Goal: Communication & Community: Answer question/provide support

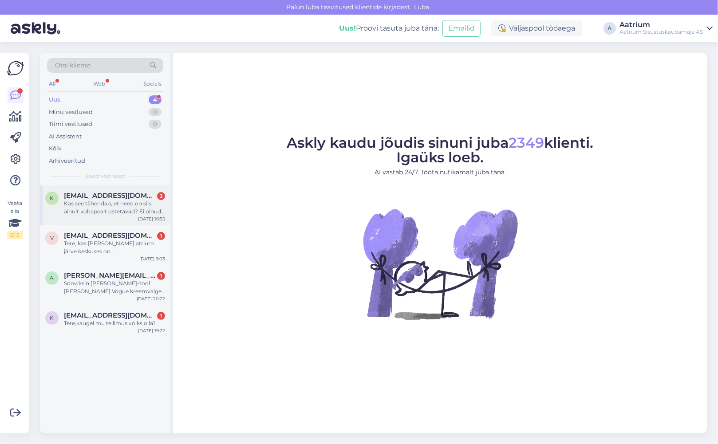
click at [131, 204] on div "Kas see tähendab, et need on siis ainult kohapealt ostetavad? Ei olnud ka juure…" at bounding box center [114, 208] width 101 height 16
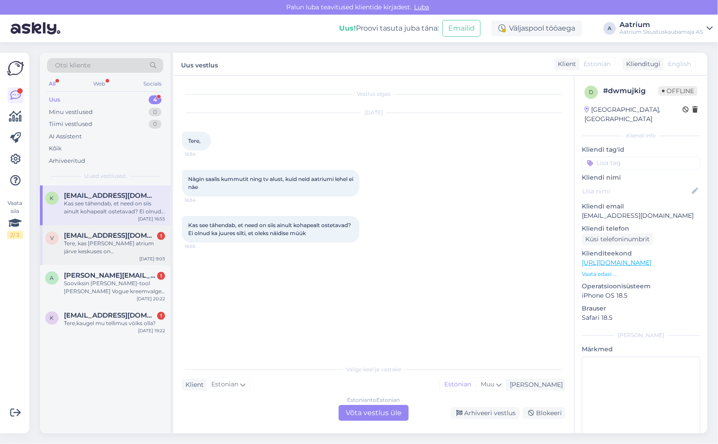
click at [123, 252] on div "Tere, kas [PERSON_NAME] atrium järve keskuses on [GEOGRAPHIC_DATA]?" at bounding box center [114, 248] width 101 height 16
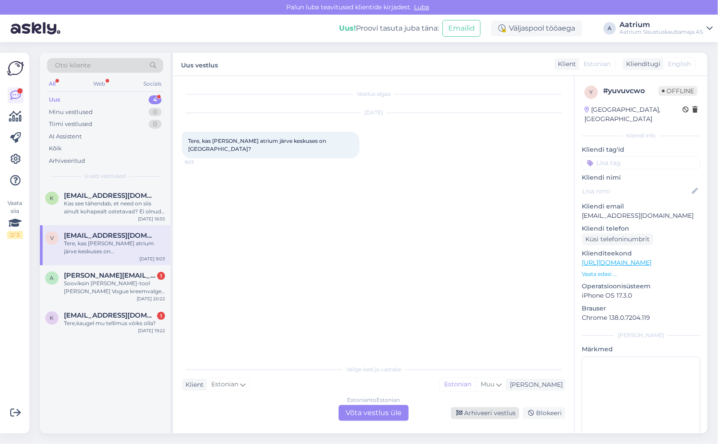
click at [467, 415] on div "Arhiveeri vestlus" at bounding box center [485, 413] width 68 height 12
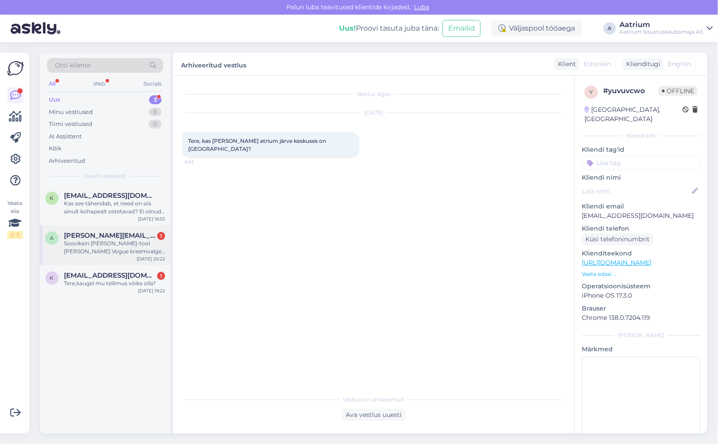
click at [107, 248] on div "Sooviksin [PERSON_NAME]-tool [PERSON_NAME] Vogue kreemvalge 200L juurde tellida…" at bounding box center [114, 248] width 101 height 16
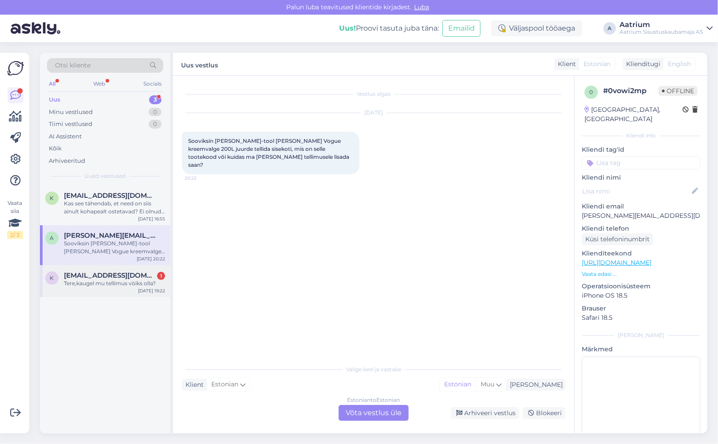
click at [115, 284] on div "Tere,kaugel mu tellimus vòiks olla?" at bounding box center [114, 283] width 101 height 8
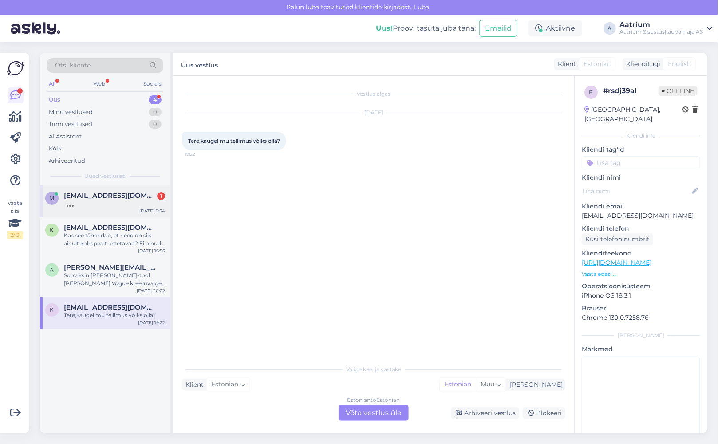
click at [124, 207] on div at bounding box center [114, 204] width 101 height 8
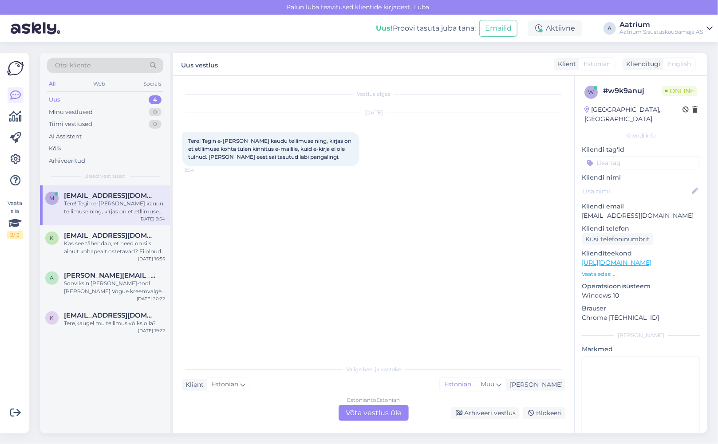
click at [352, 415] on div "Estonian to Estonian Võta vestlus üle" at bounding box center [373, 413] width 70 height 16
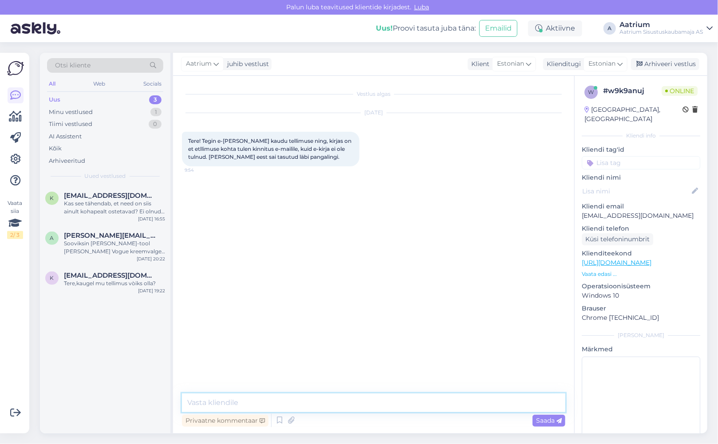
click at [287, 404] on textarea at bounding box center [373, 402] width 383 height 19
click at [259, 404] on textarea "Tere!" at bounding box center [373, 402] width 383 height 19
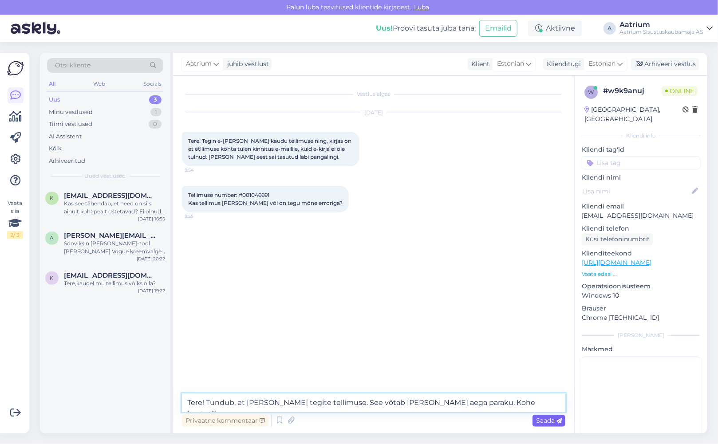
type textarea "Tere! Tundub, et [PERSON_NAME] tegite tellimuse. See võtab [PERSON_NAME] aega p…"
click at [541, 421] on span "Saada" at bounding box center [549, 421] width 26 height 8
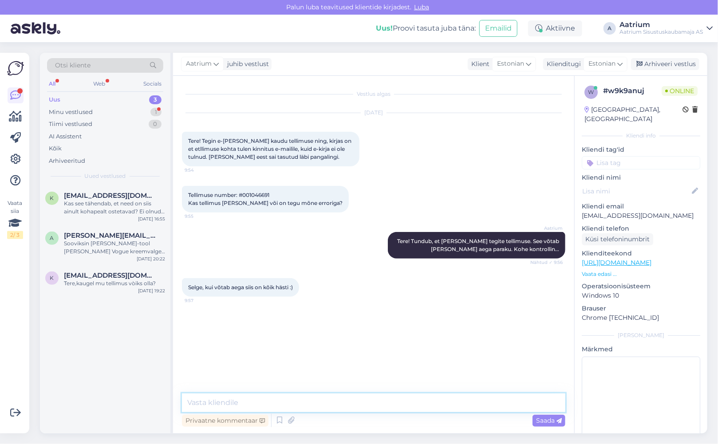
click at [325, 401] on textarea at bounding box center [373, 402] width 383 height 19
type textarea "Tellimusega on kõik korras. Saadan Teile kohe väljastuslehe."
click at [537, 421] on span "Saada" at bounding box center [549, 421] width 26 height 8
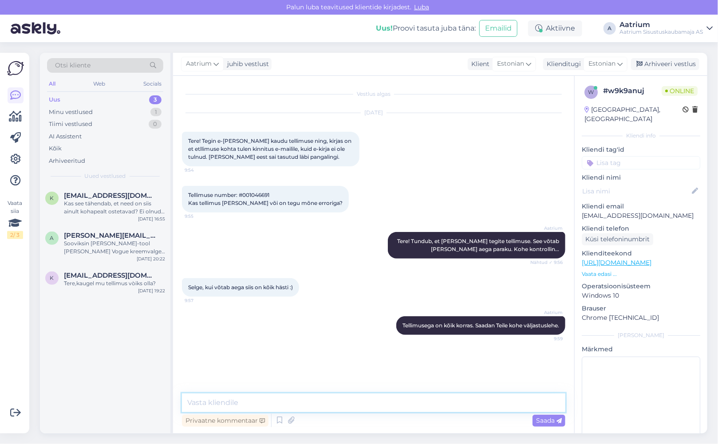
click at [219, 402] on textarea at bounding box center [373, 402] width 383 height 19
type textarea "Kas väljastuslehe saite?"
click at [547, 419] on span "Saada" at bounding box center [549, 421] width 26 height 8
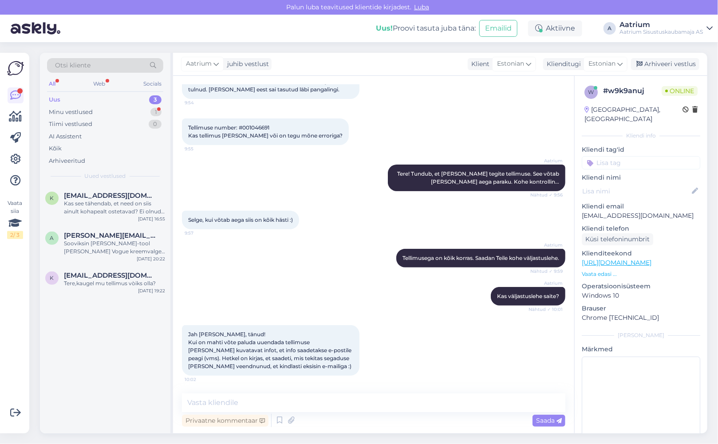
click at [323, 271] on div "Aatrium Tellimusega on kõik korras. Saadan Teile kohe väljastuslehe. Nähtud ✓ 9…" at bounding box center [373, 258] width 383 height 38
click at [87, 114] on div "Minu vestlused" at bounding box center [71, 112] width 44 height 9
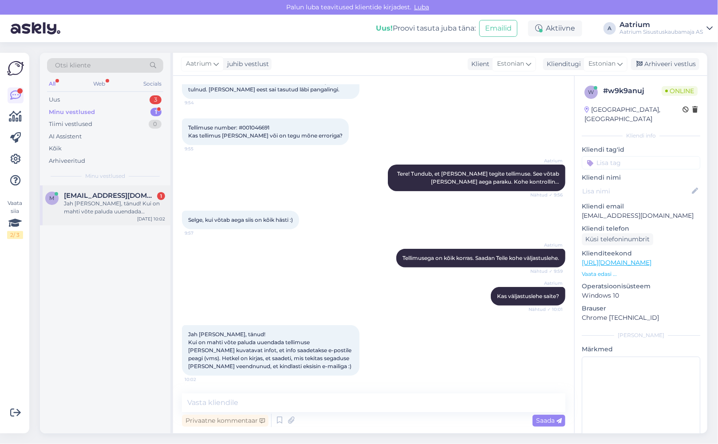
click at [78, 206] on div "Jah [PERSON_NAME], tänud! Kui on mahti võte paluda uuendada tellimuse [PERSON_N…" at bounding box center [114, 208] width 101 height 16
click at [265, 294] on div "Aatrium Kas väljastuslehe saite? Nähtud ✓ 10:01" at bounding box center [373, 296] width 383 height 38
